Goal: Find specific page/section

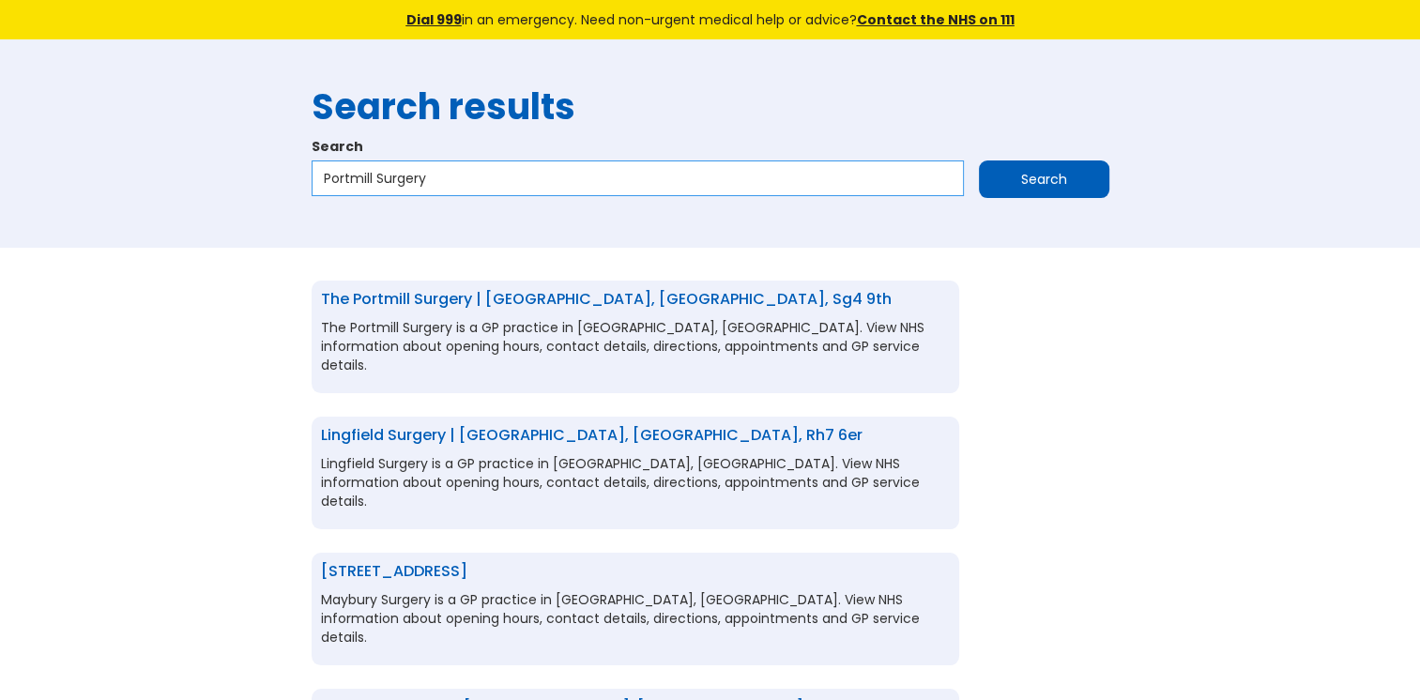
drag, startPoint x: 467, startPoint y: 182, endPoint x: 287, endPoint y: 203, distance: 181.4
click at [287, 203] on div "Search results Search Portmill Surgery Search" at bounding box center [710, 143] width 1420 height 208
type input "pear tree surgery"
click at [1014, 172] on input "Search" at bounding box center [1044, 179] width 130 height 38
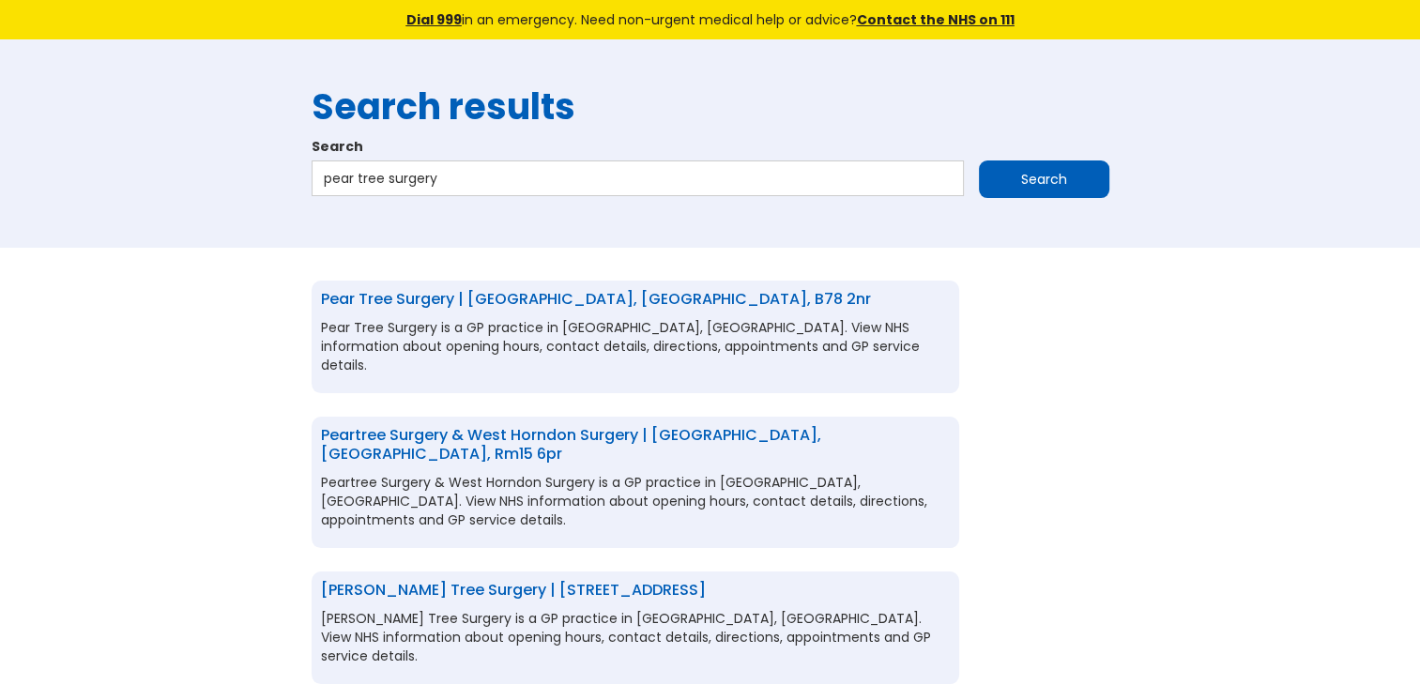
click at [604, 295] on link "Pear Tree Surgery | Tamworth, Staffordshire, b78 2nr" at bounding box center [596, 299] width 550 height 22
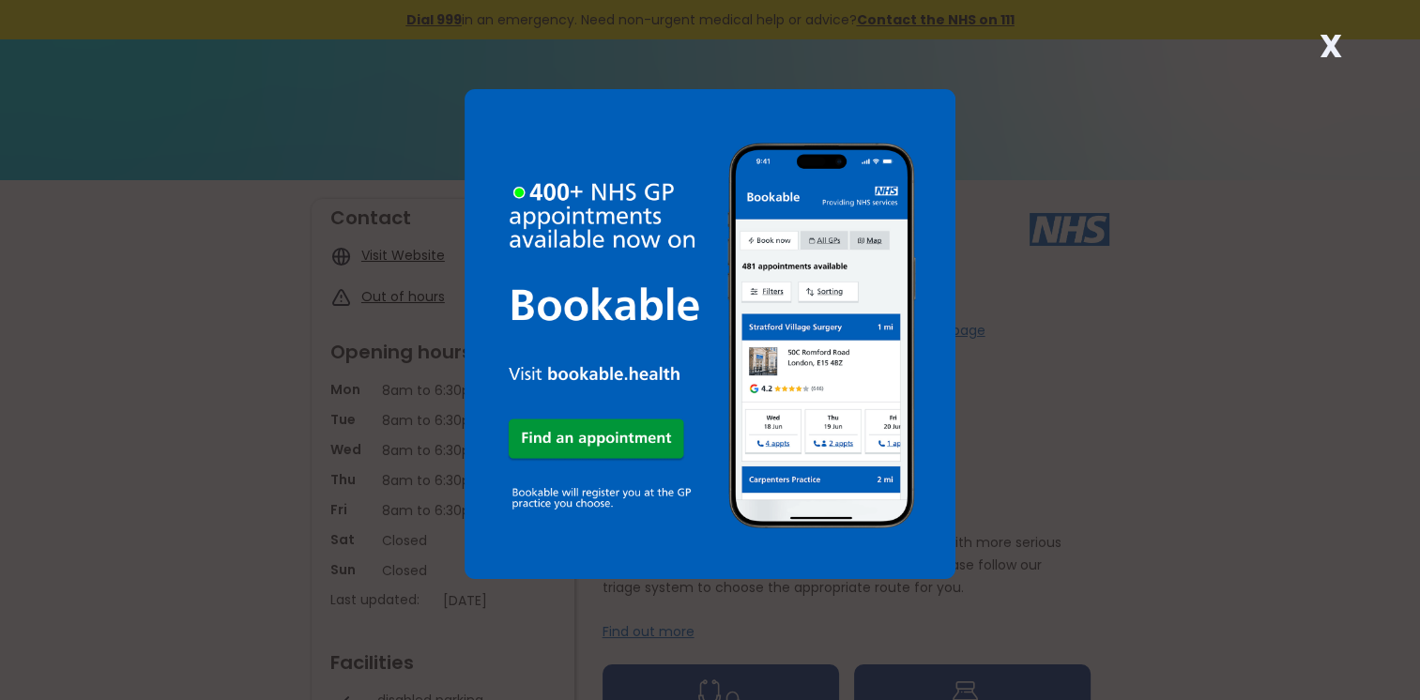
click at [1337, 43] on strong "X" at bounding box center [1330, 45] width 23 height 45
